Goal: Task Accomplishment & Management: Complete application form

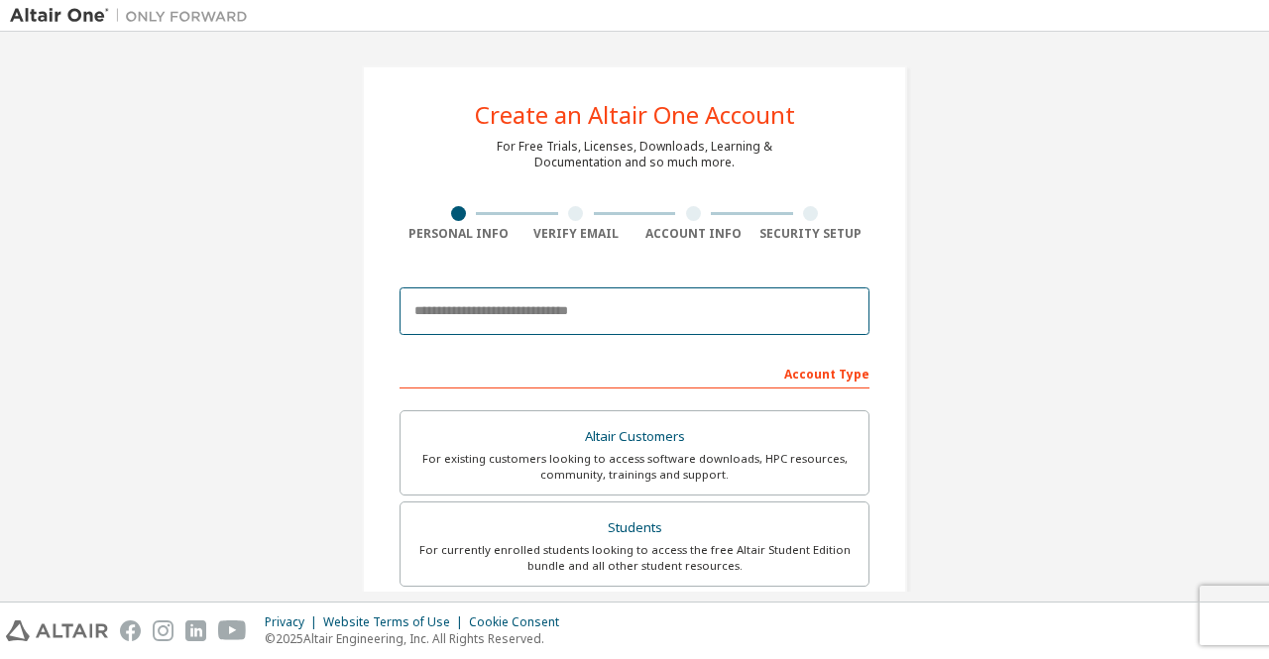
click at [533, 307] on input "email" at bounding box center [635, 312] width 470 height 48
click at [561, 309] on input "email" at bounding box center [635, 312] width 470 height 48
type input "**********"
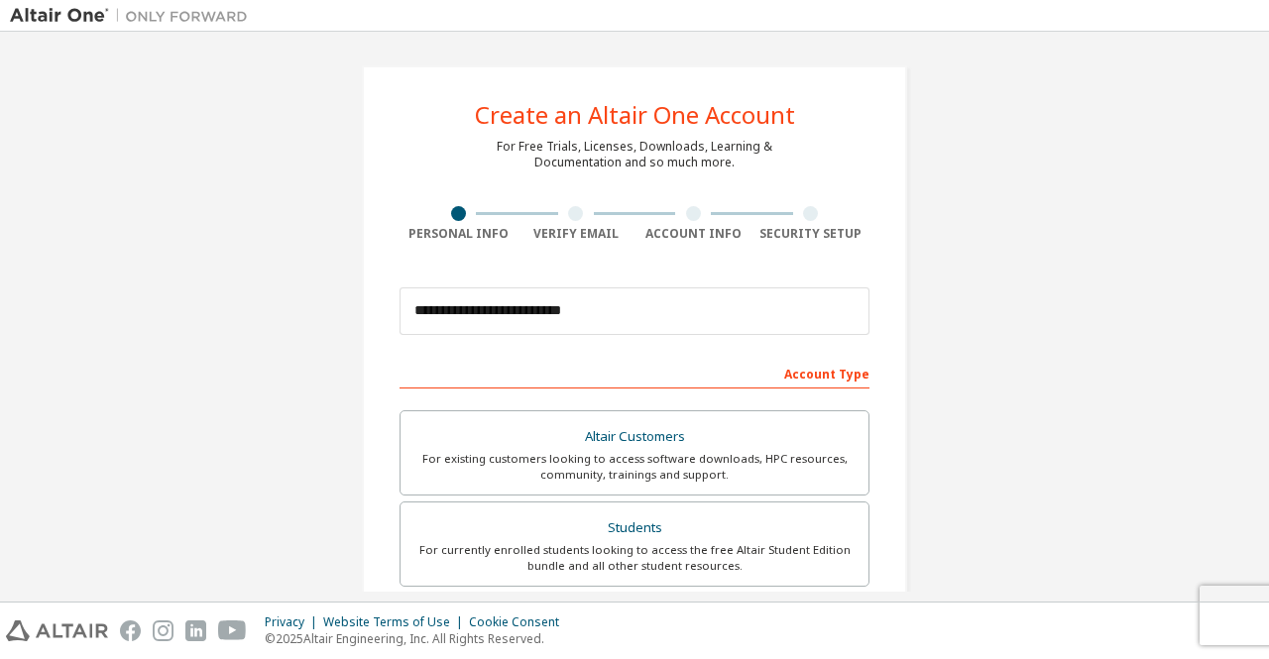
click at [708, 377] on div "Account Type" at bounding box center [635, 373] width 470 height 32
click at [972, 359] on div "**********" at bounding box center [634, 567] width 1249 height 1050
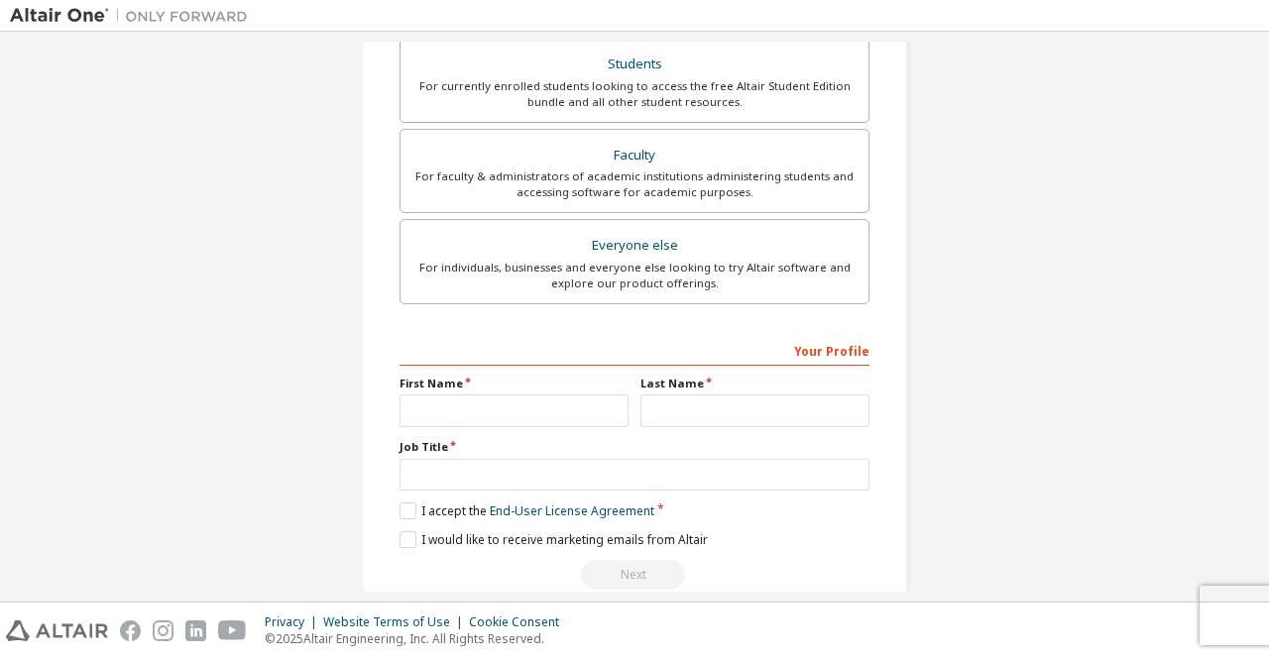
scroll to position [494, 0]
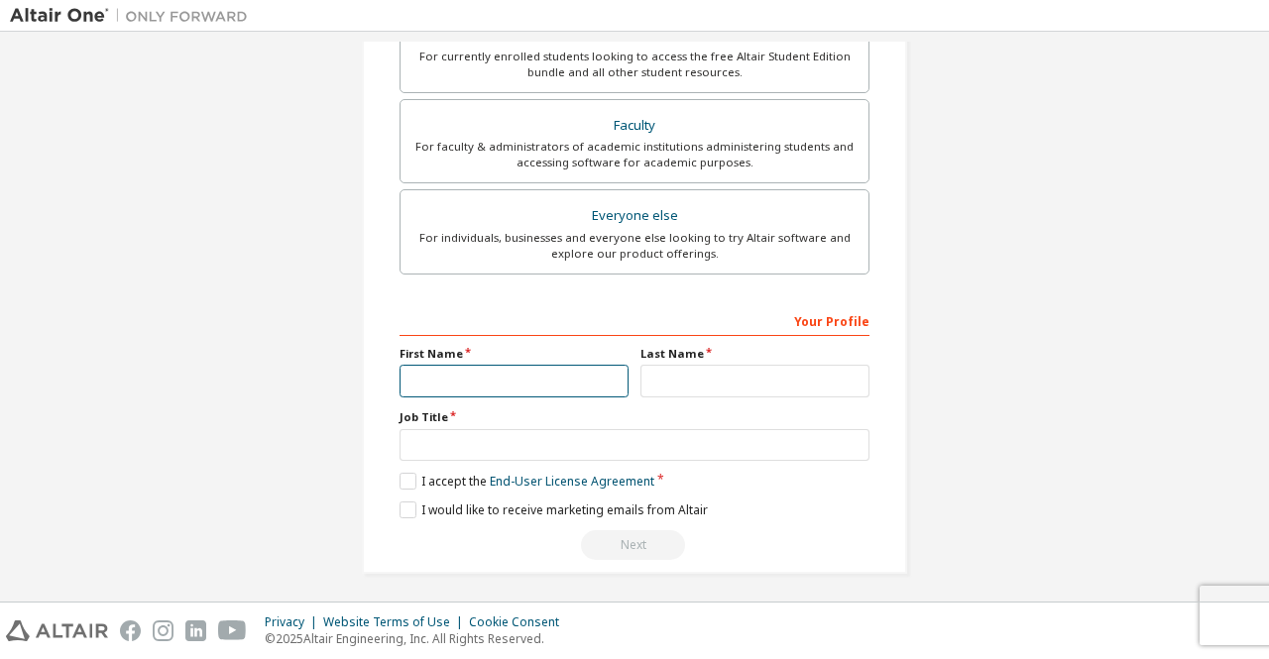
click at [522, 366] on input "text" at bounding box center [514, 381] width 229 height 33
type input "**********"
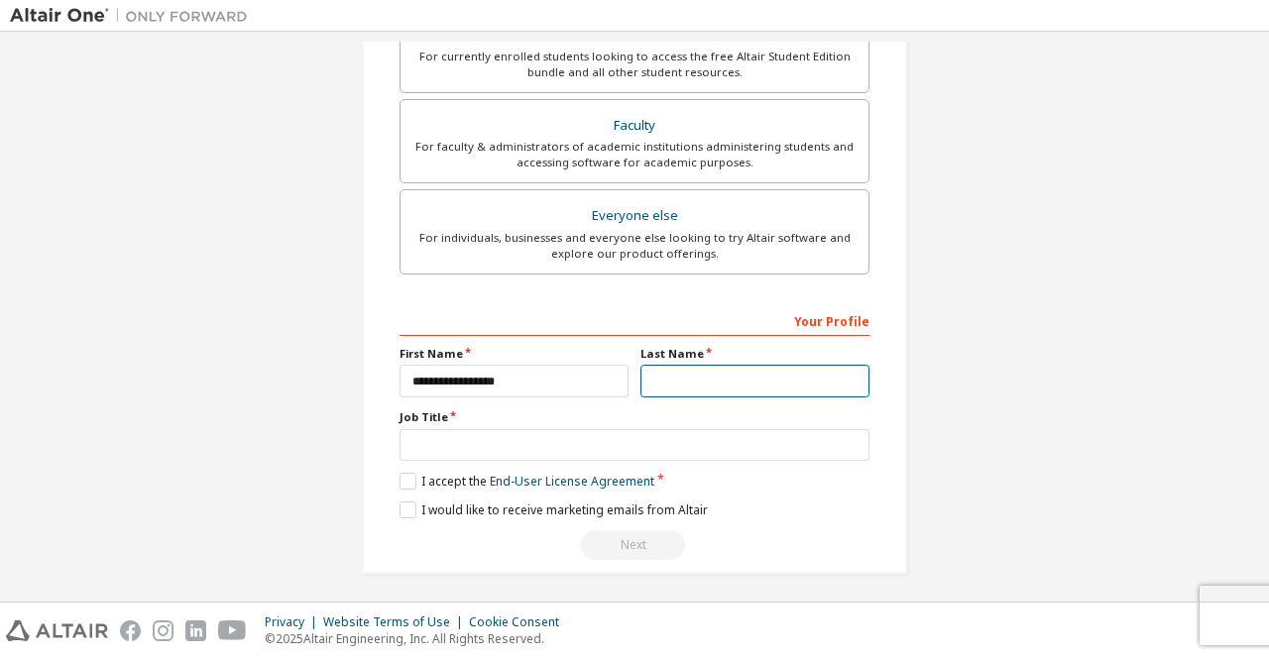
click at [694, 367] on input "text" at bounding box center [755, 381] width 229 height 33
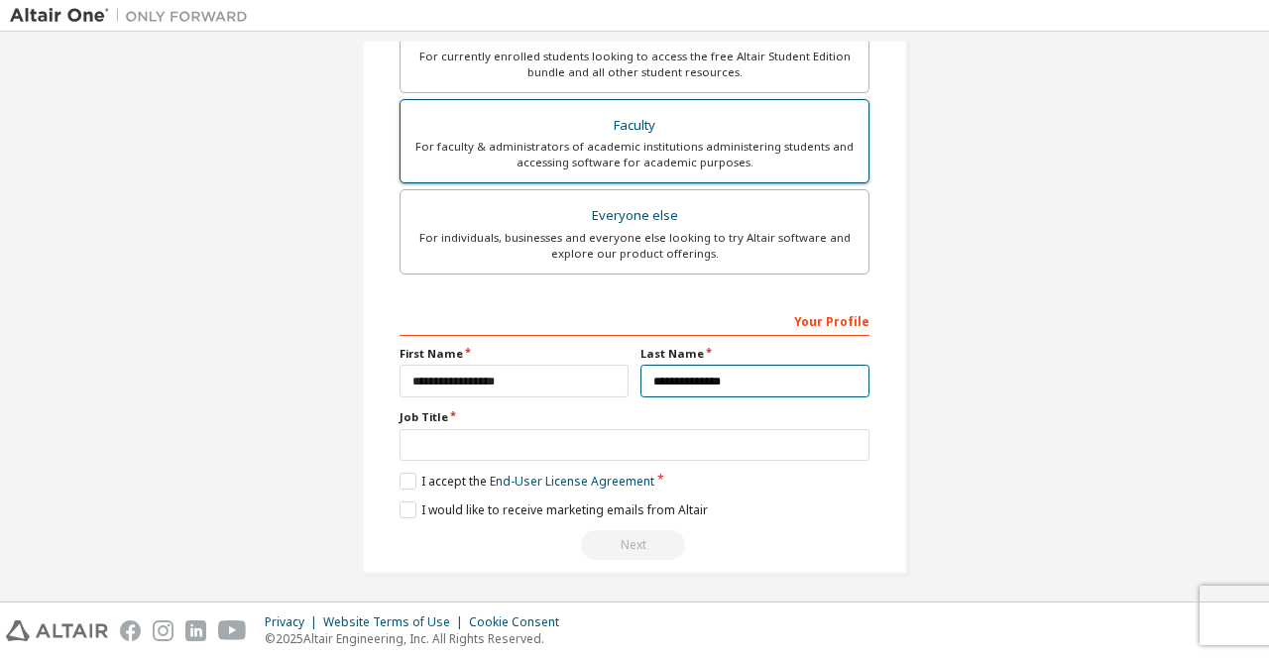
scroll to position [196, 0]
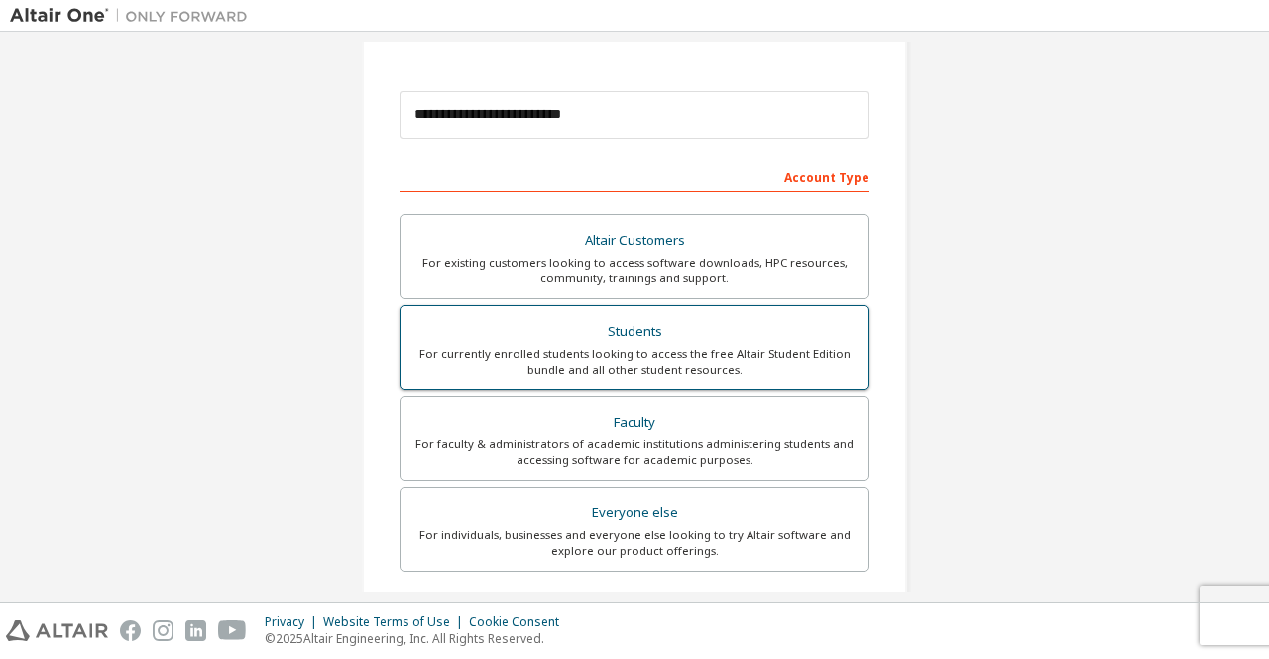
type input "**********"
click at [609, 341] on div "Students" at bounding box center [634, 332] width 444 height 28
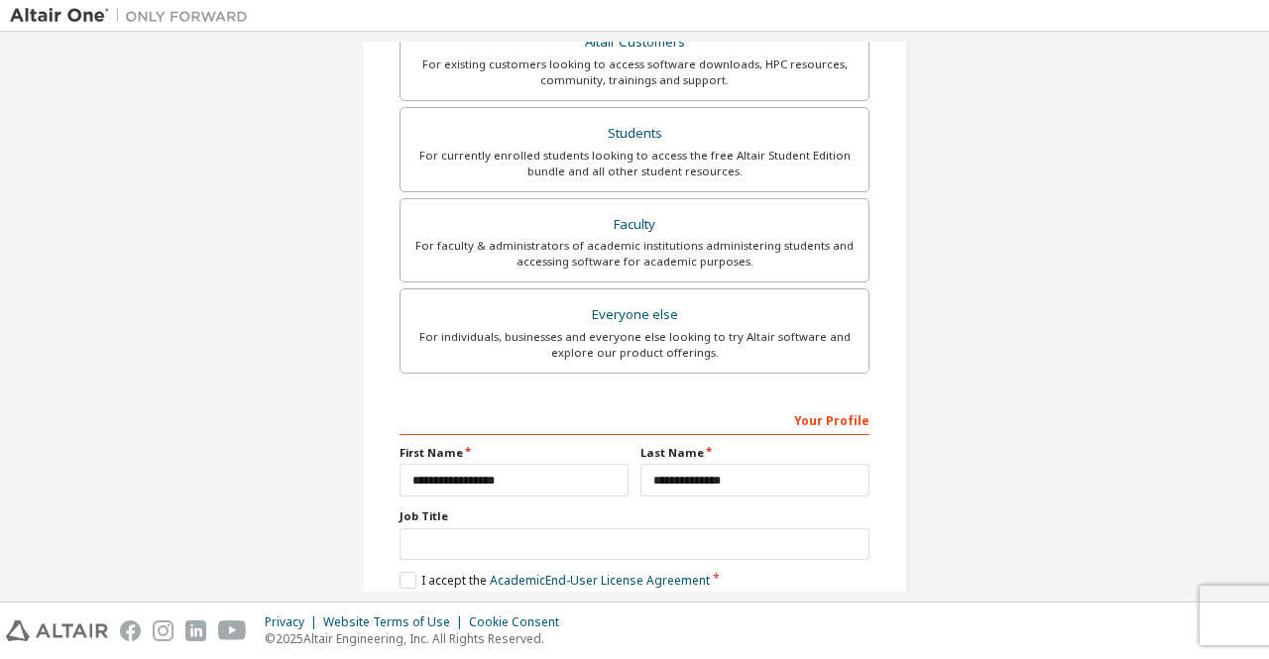
scroll to position [395, 0]
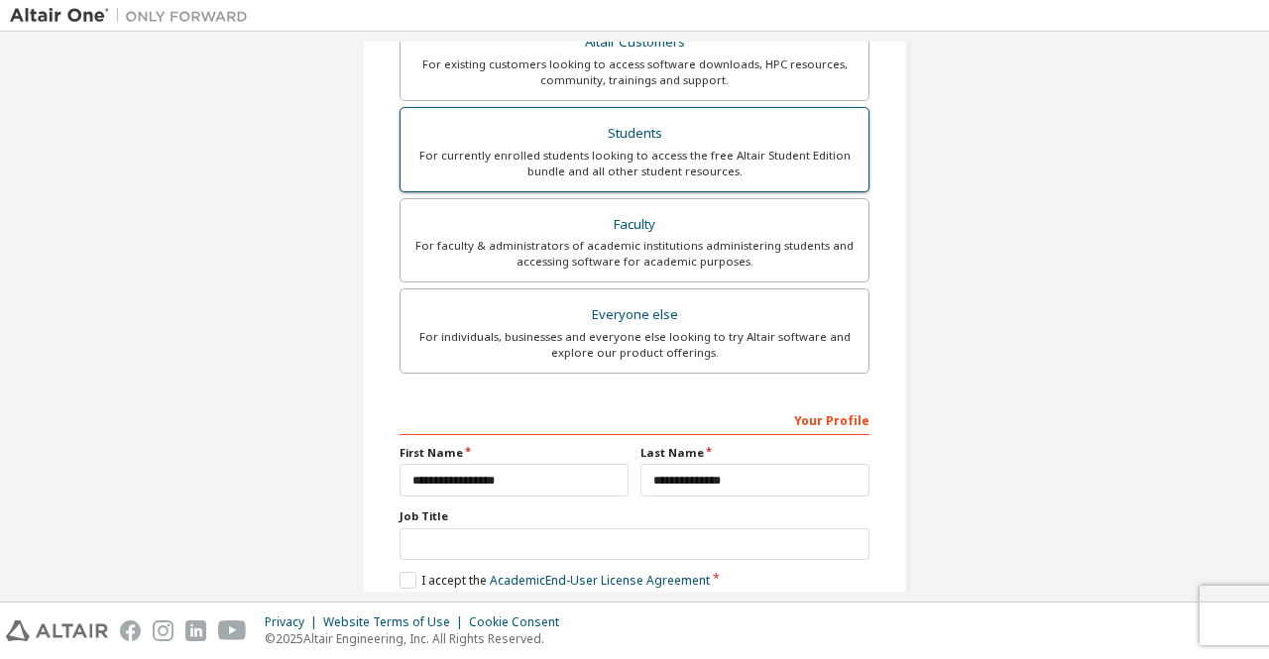
click at [636, 167] on div "For currently enrolled students looking to access the free Altair Student Editi…" at bounding box center [634, 164] width 444 height 32
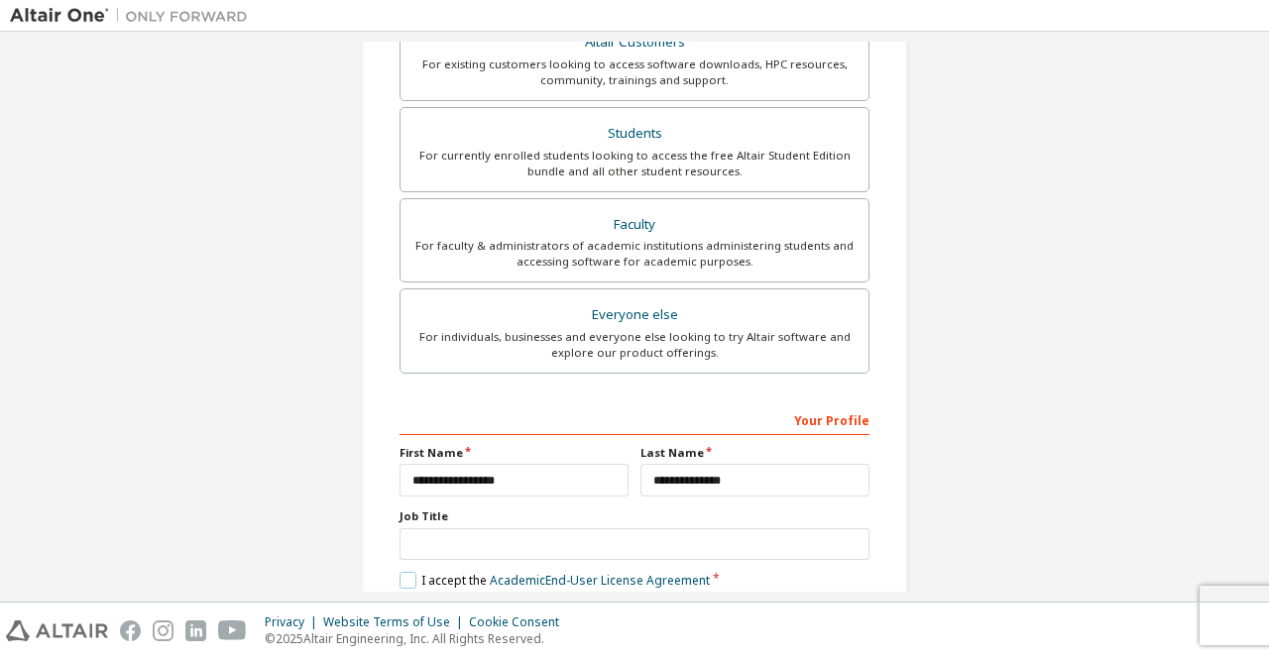
click at [405, 576] on label "I accept the Academic End-User License Agreement" at bounding box center [555, 580] width 310 height 17
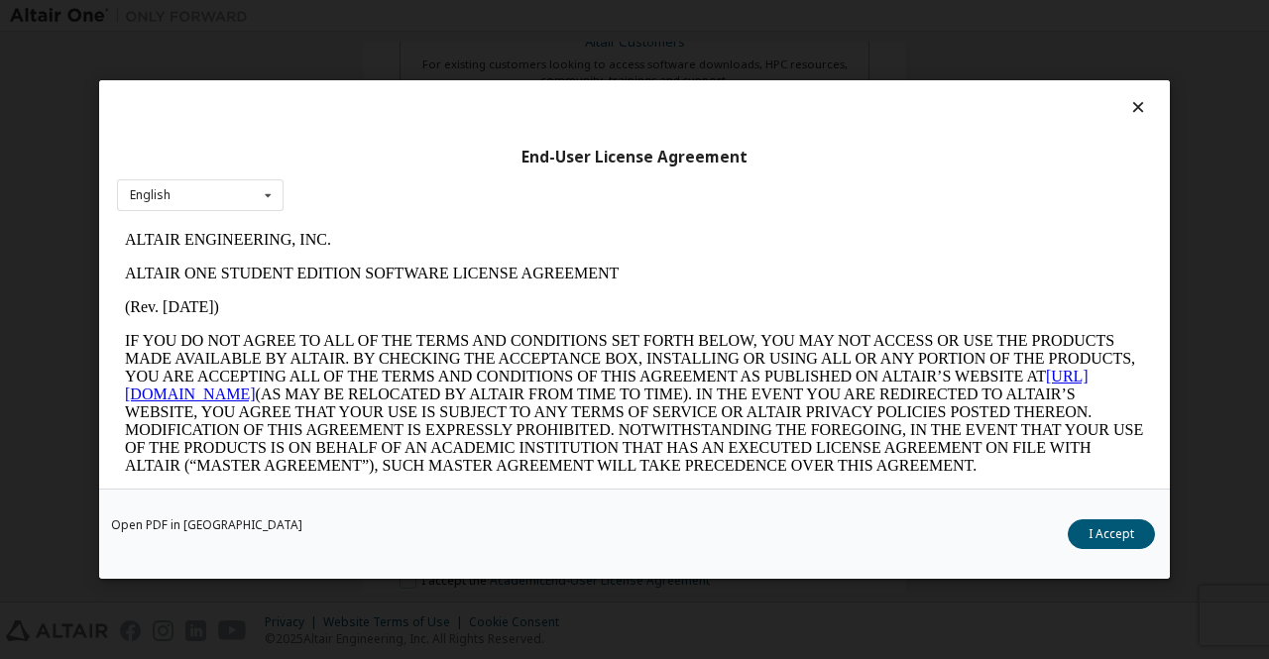
scroll to position [0, 0]
click at [1103, 536] on button "I Accept" at bounding box center [1111, 535] width 87 height 30
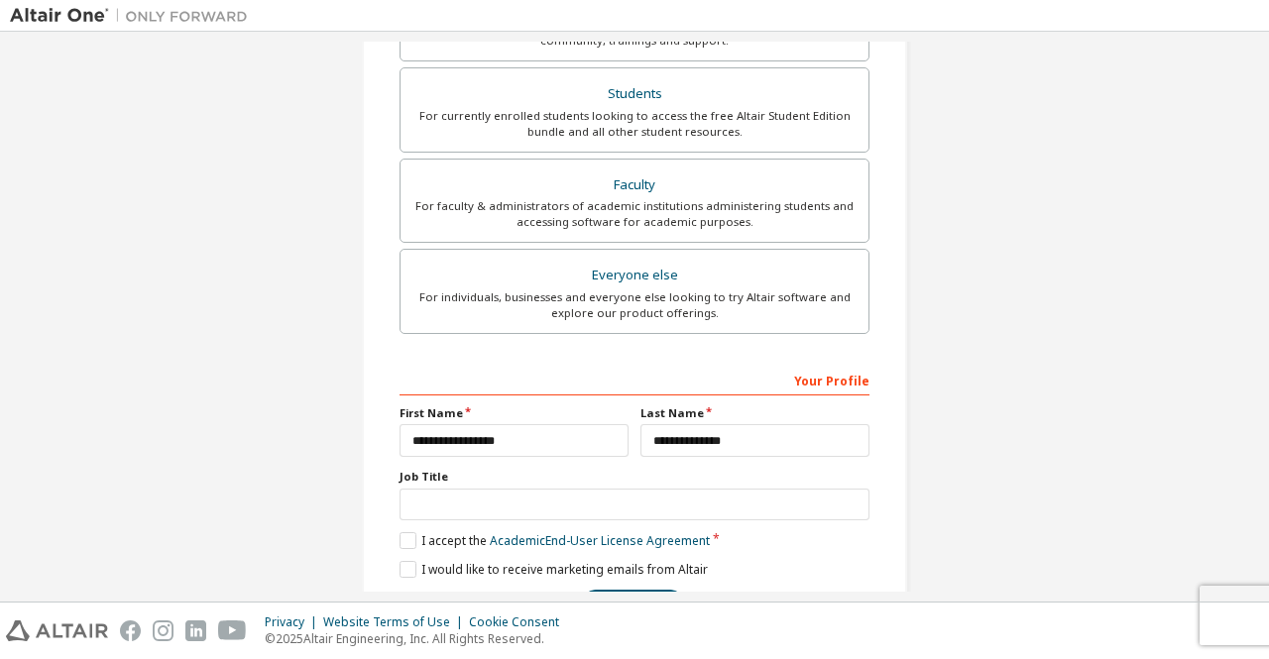
scroll to position [494, 0]
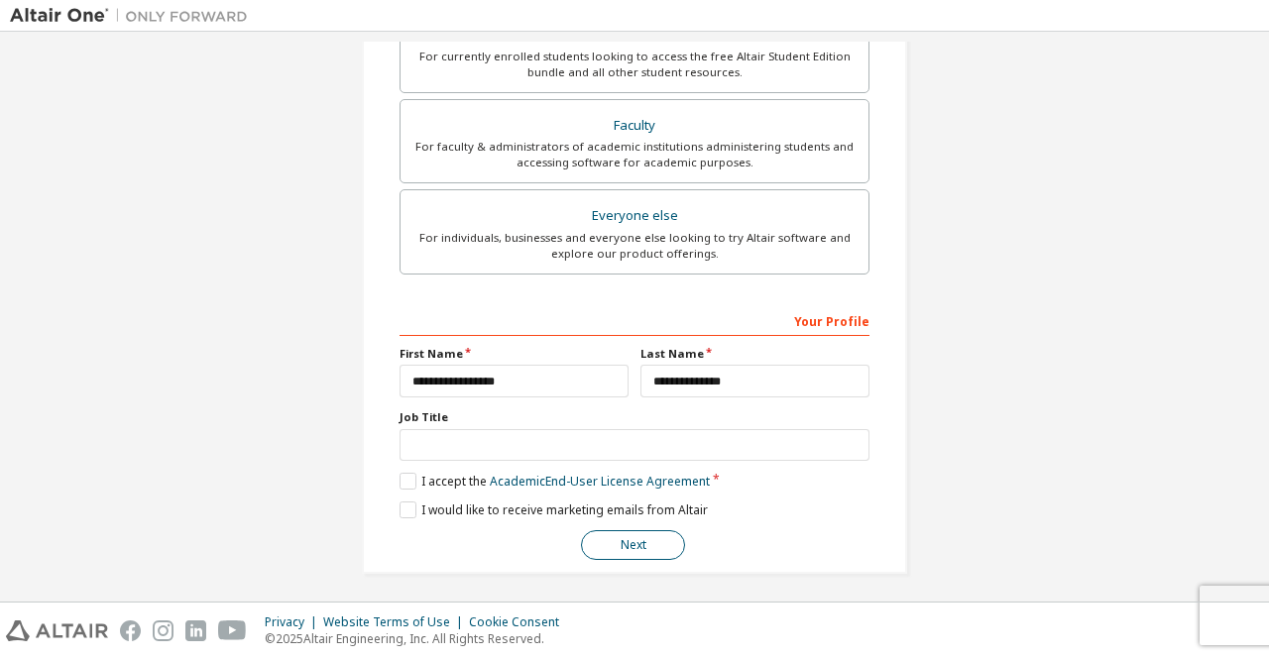
click at [629, 540] on button "Next" at bounding box center [633, 545] width 104 height 30
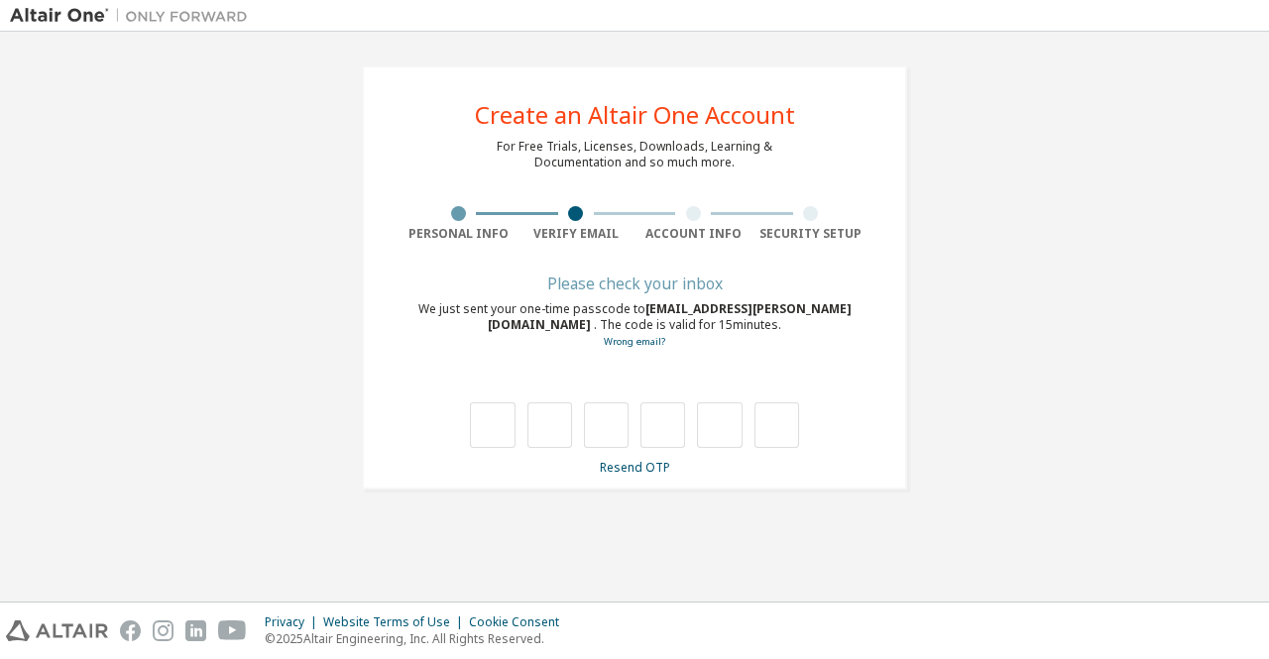
scroll to position [0, 0]
type input "*"
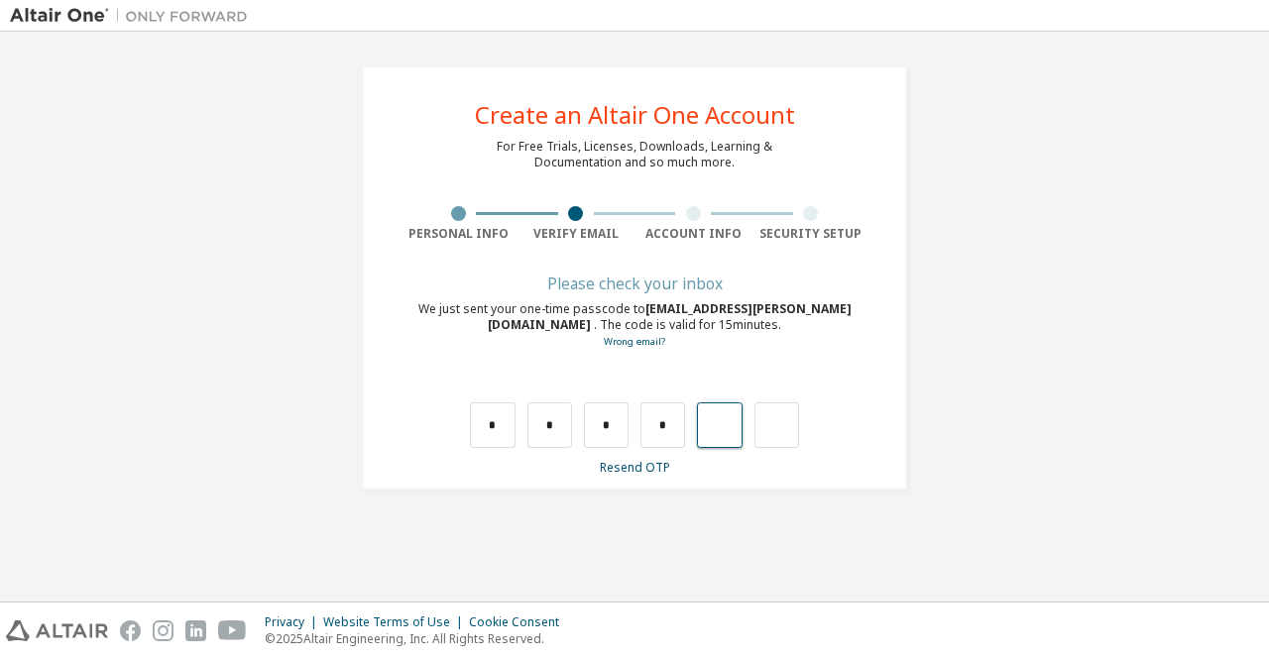
type input "*"
